Goal: Task Accomplishment & Management: Use online tool/utility

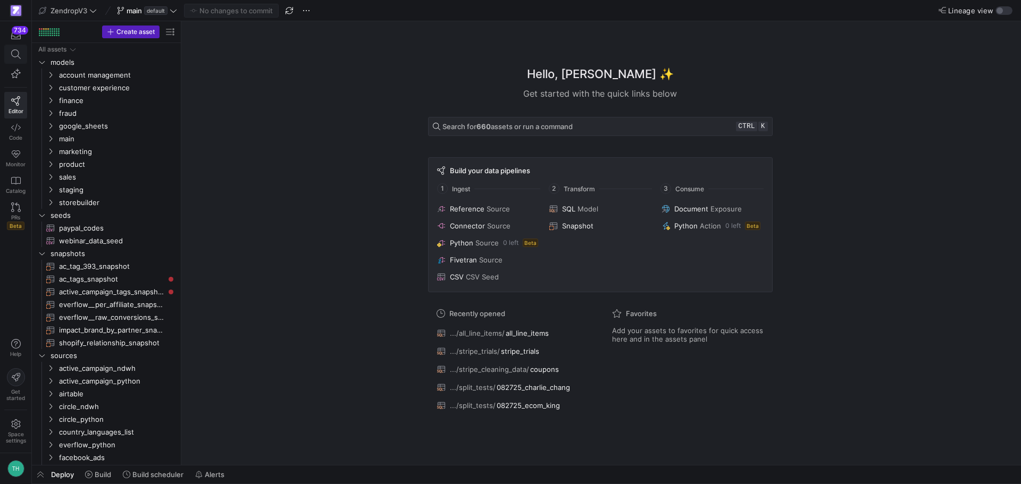
click at [19, 53] on icon at bounding box center [16, 54] width 10 height 10
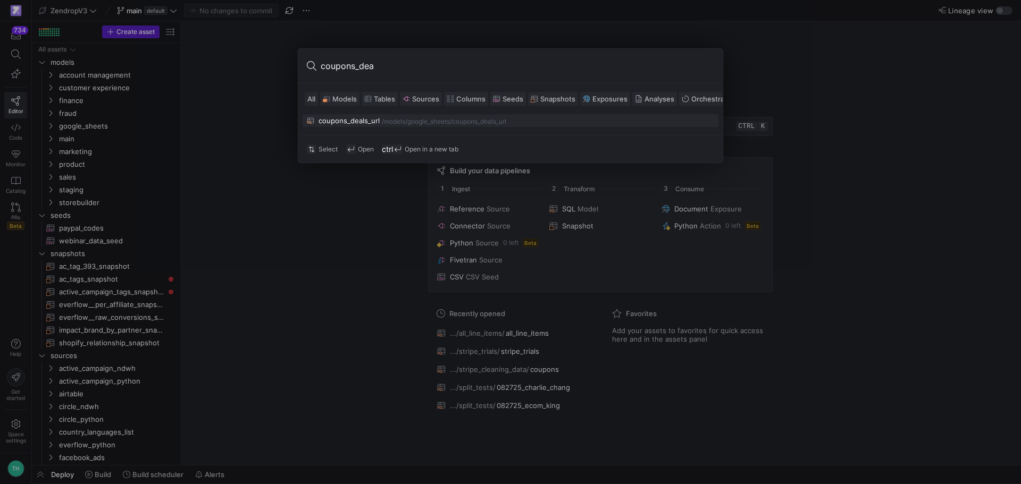
type input "coupons_deal"
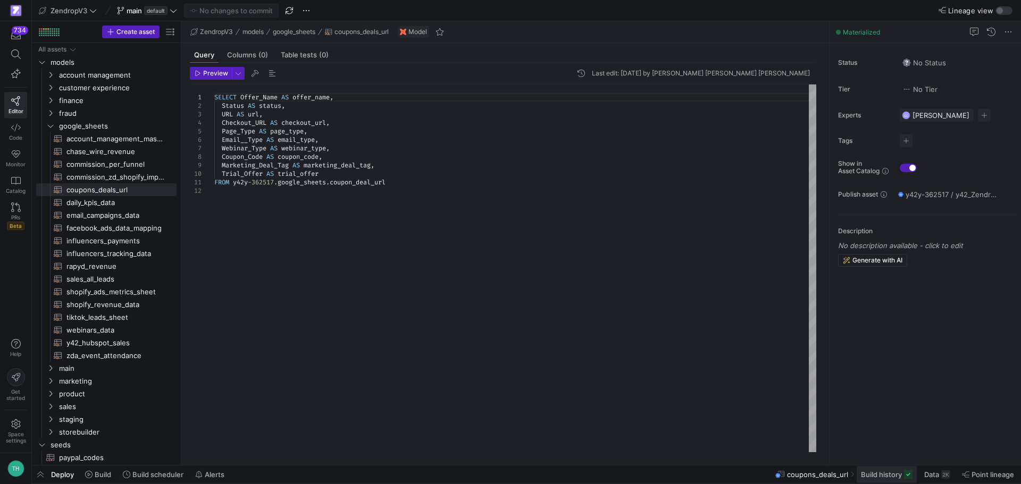
click at [882, 476] on span "Build history" at bounding box center [881, 474] width 41 height 9
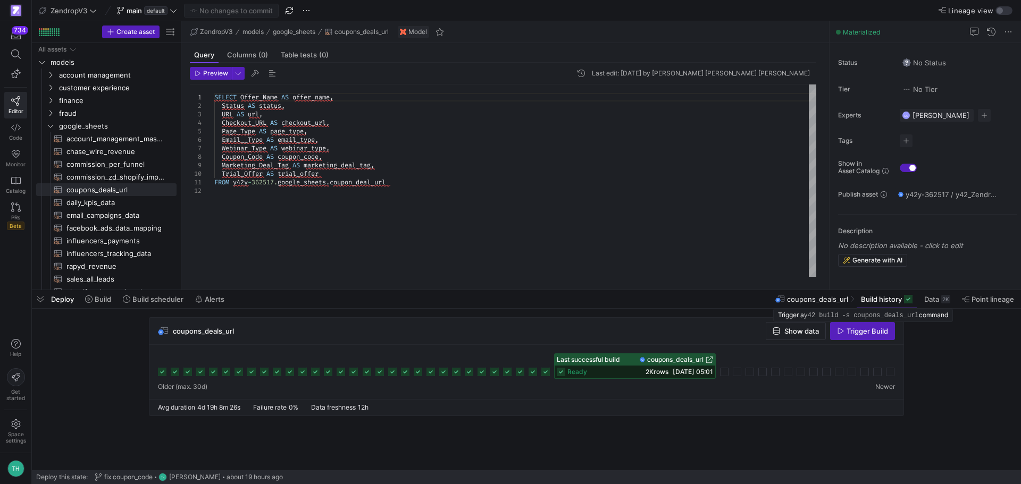
click at [863, 327] on span "Trigger Build" at bounding box center [866, 331] width 41 height 9
click at [54, 122] on y42-icon "Press SPACE to select this row." at bounding box center [50, 126] width 9 height 9
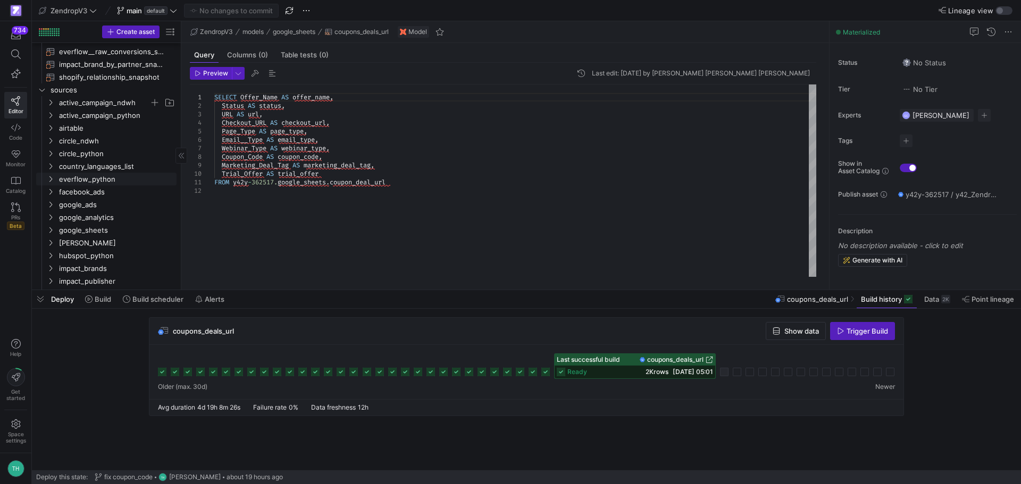
scroll to position [159, 0]
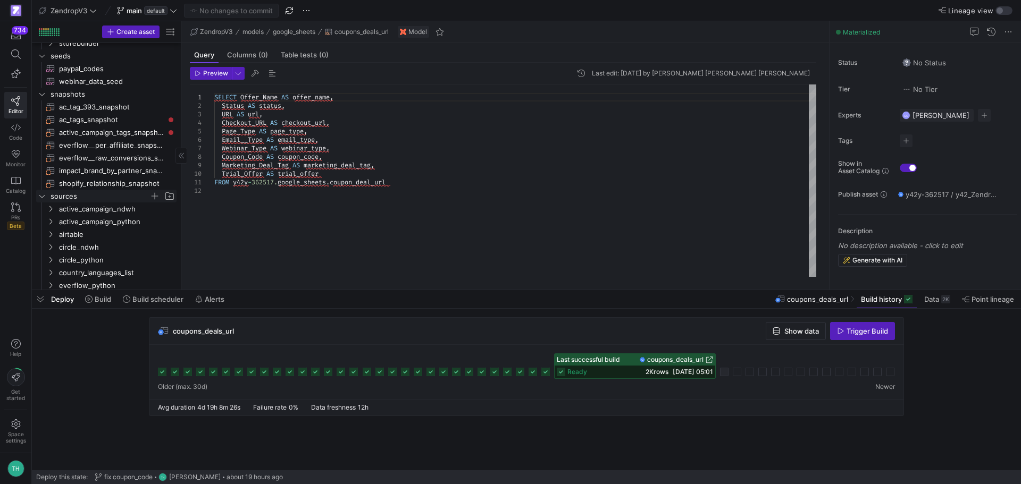
click at [70, 191] on span "sources" at bounding box center [99, 196] width 99 height 12
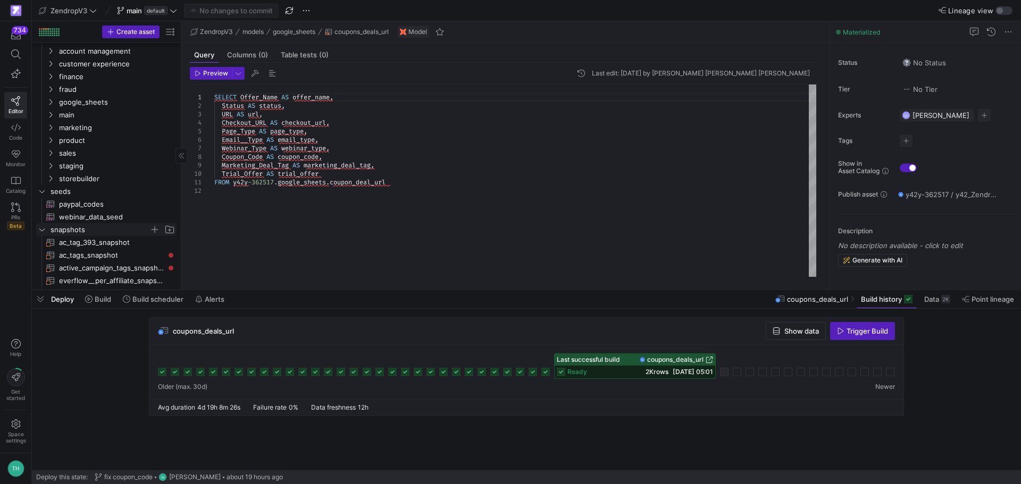
scroll to position [0, 0]
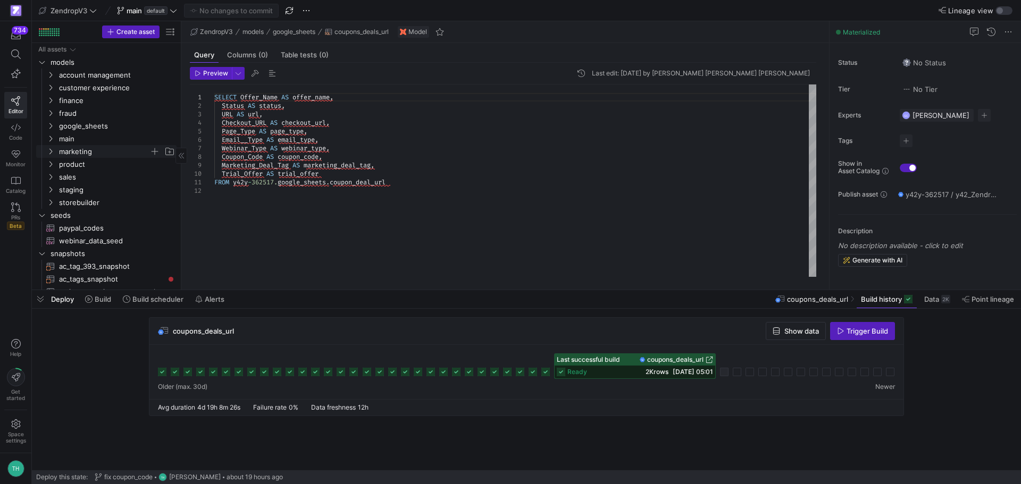
click at [82, 153] on span "marketing" at bounding box center [104, 152] width 90 height 12
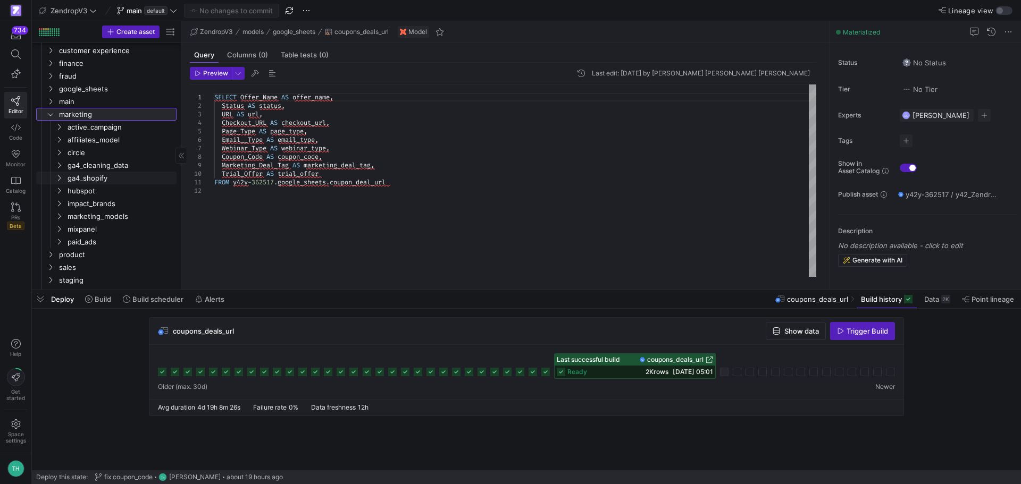
scroll to position [53, 0]
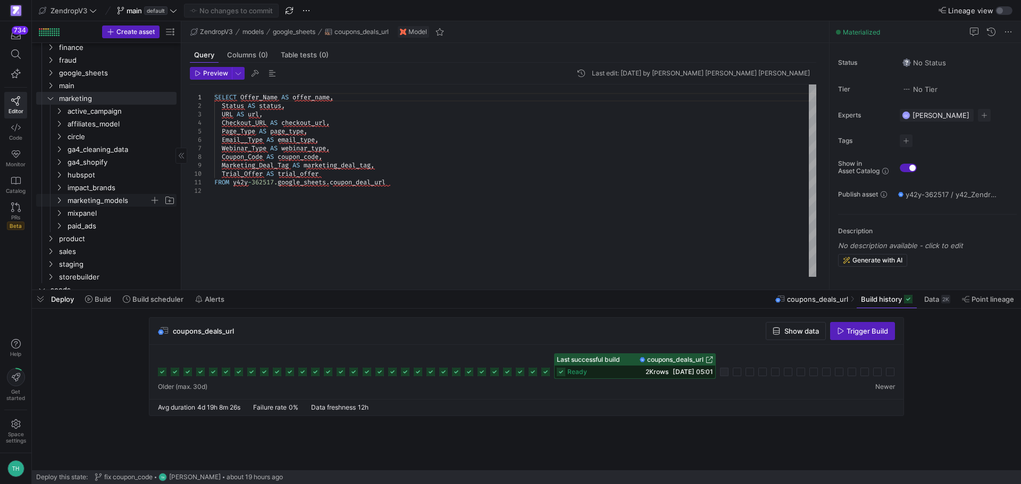
click at [98, 201] on span "marketing_models" at bounding box center [109, 201] width 82 height 12
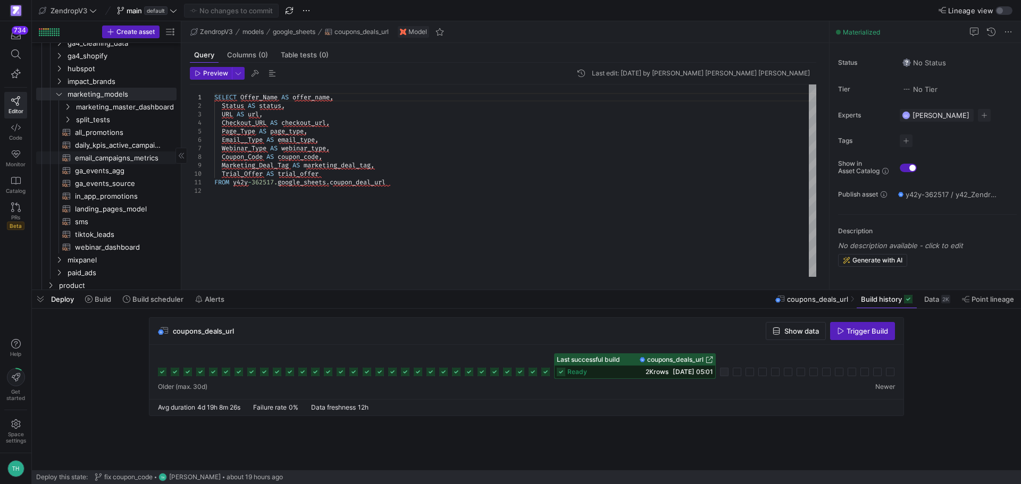
click at [112, 158] on span "email_campaigns_metrics​​​​​​​​​​" at bounding box center [119, 158] width 89 height 12
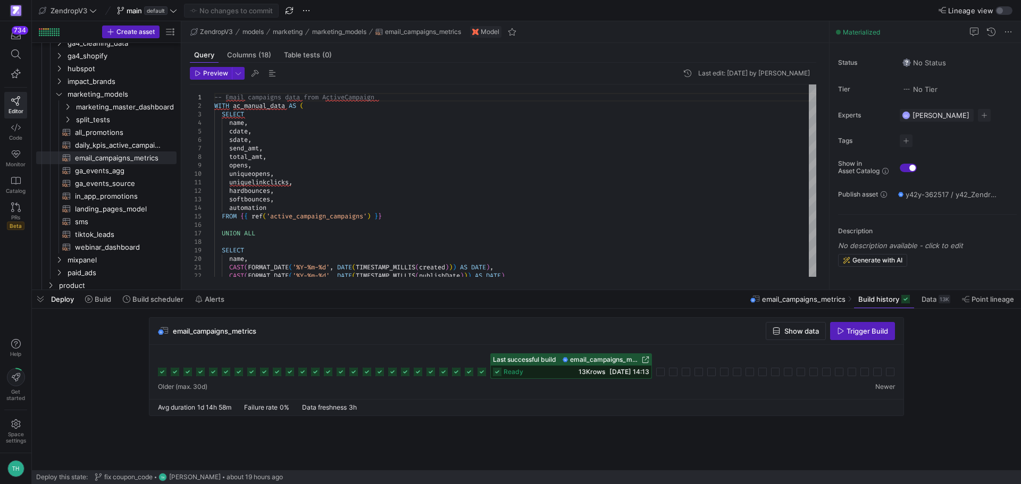
click at [863, 335] on span "Trigger Build" at bounding box center [866, 331] width 41 height 9
click at [109, 109] on span "marketing_master_dashboard" at bounding box center [112, 107] width 73 height 12
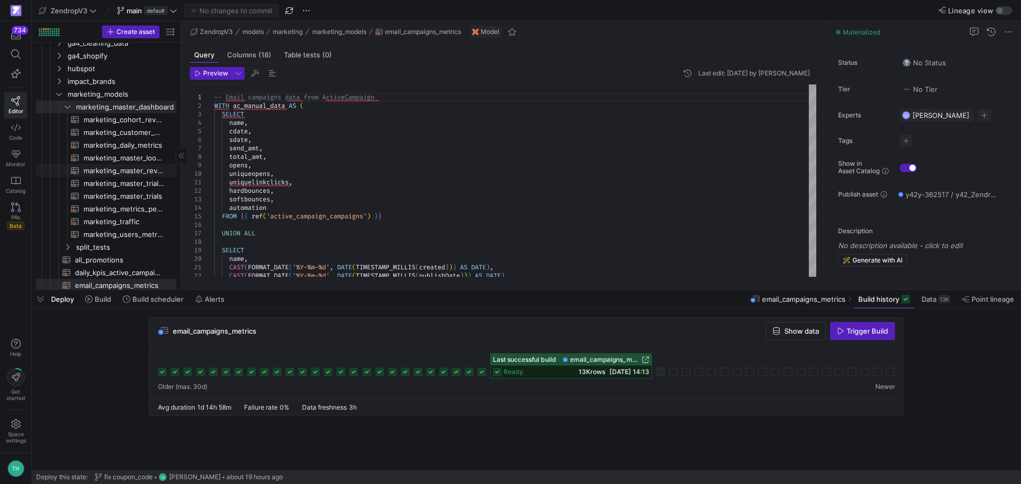
click at [124, 172] on span "marketing_master_revenue​​​​​​​​​​" at bounding box center [123, 171] width 81 height 12
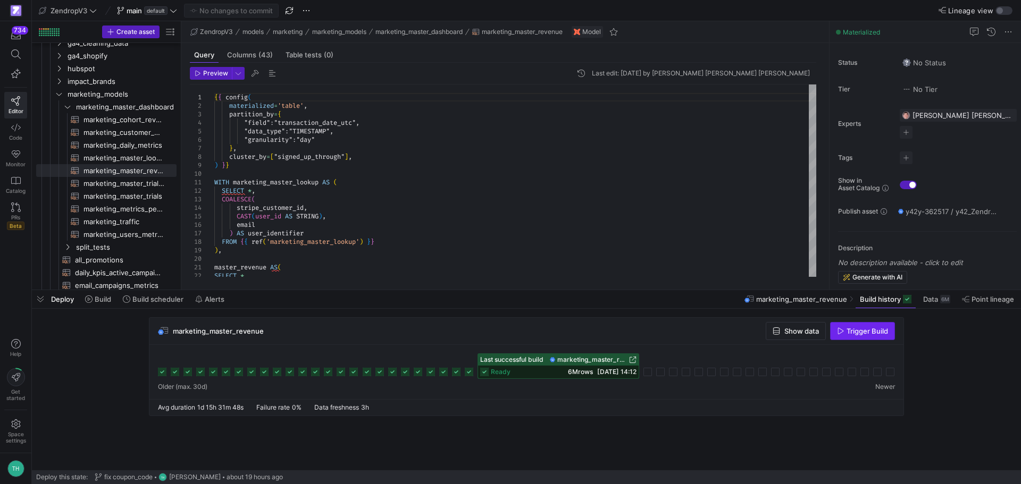
click at [879, 331] on span "Trigger Build" at bounding box center [866, 331] width 41 height 9
drag, startPoint x: 660, startPoint y: 396, endPoint x: 646, endPoint y: 375, distance: 25.7
click at [660, 396] on div at bounding box center [526, 372] width 754 height 54
click at [115, 184] on span "marketing_master_trials_revenue​​​​​​​​​​" at bounding box center [123, 184] width 81 height 12
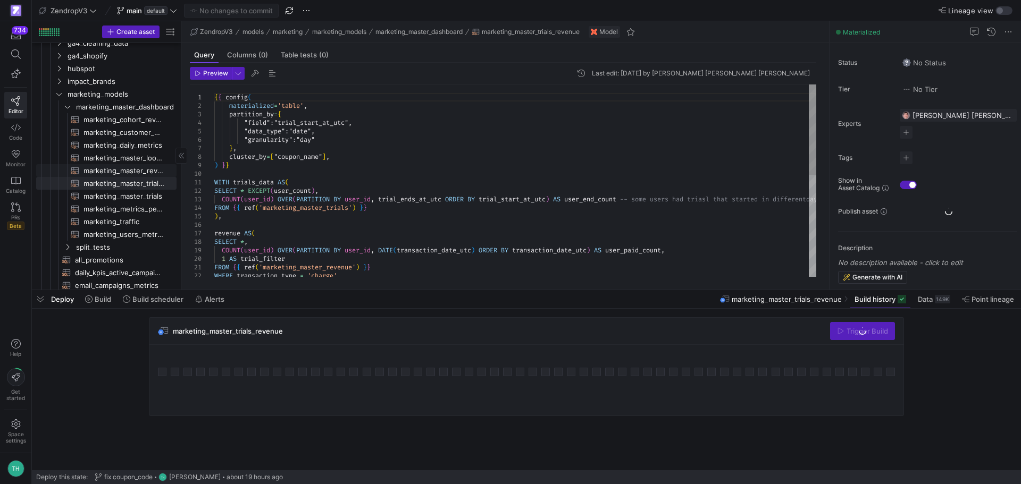
click at [115, 173] on span "marketing_master_revenue​​​​​​​​​​" at bounding box center [123, 171] width 81 height 12
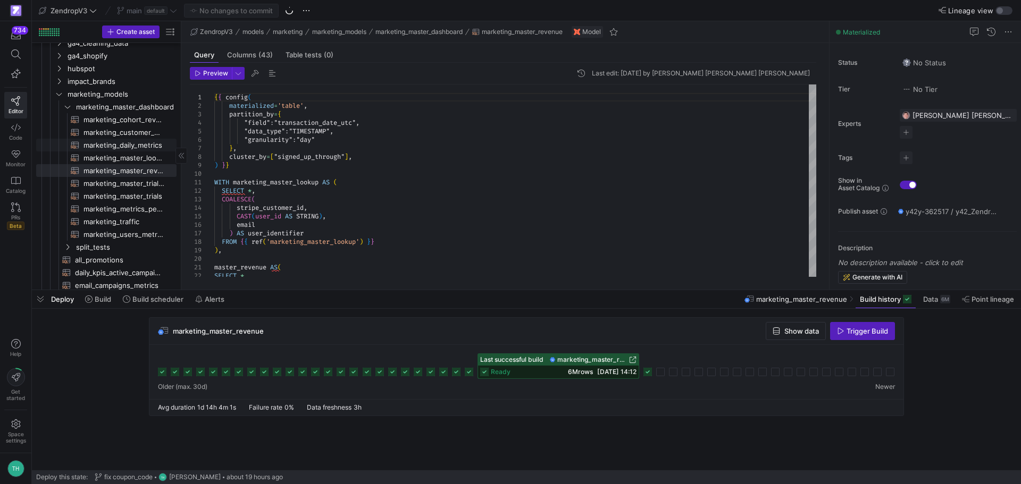
click at [104, 142] on span "marketing_daily_metrics​​​​​​​​​​" at bounding box center [123, 145] width 81 height 12
type textarea "{{ config( materialized='table', partition_by={ "field": "date", "data_type": "…"
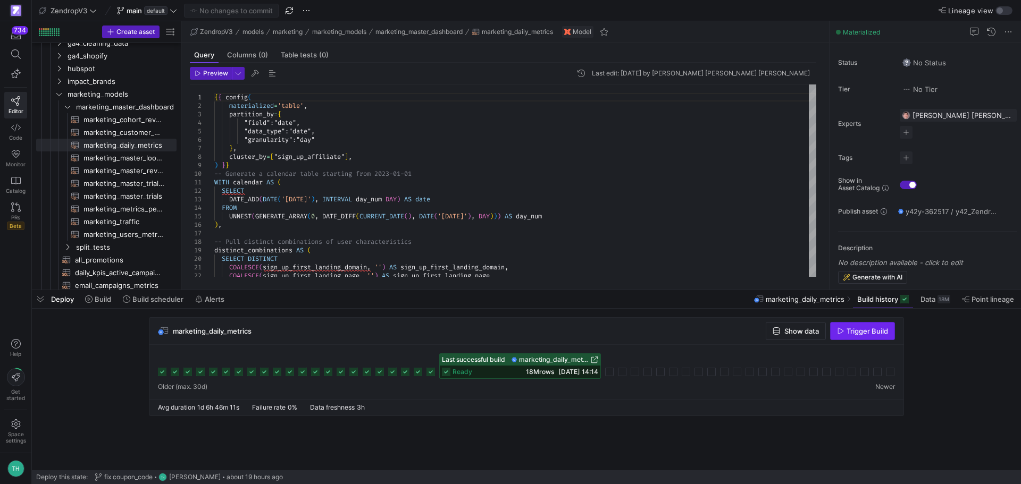
click at [847, 331] on span "Trigger Build" at bounding box center [866, 331] width 41 height 9
